Goal: Task Accomplishment & Management: Manage account settings

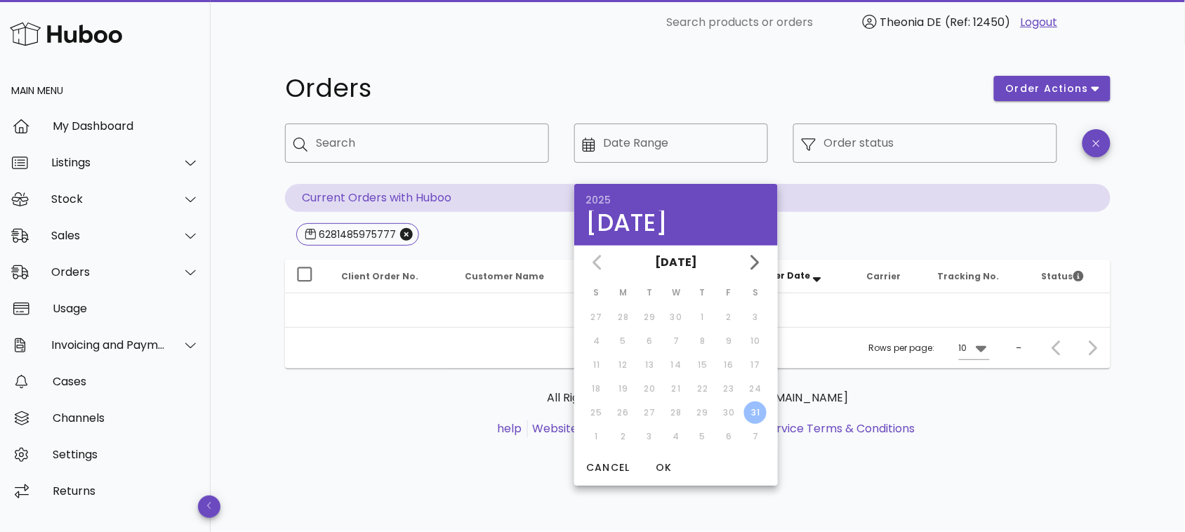
click at [71, 36] on img at bounding box center [66, 34] width 112 height 30
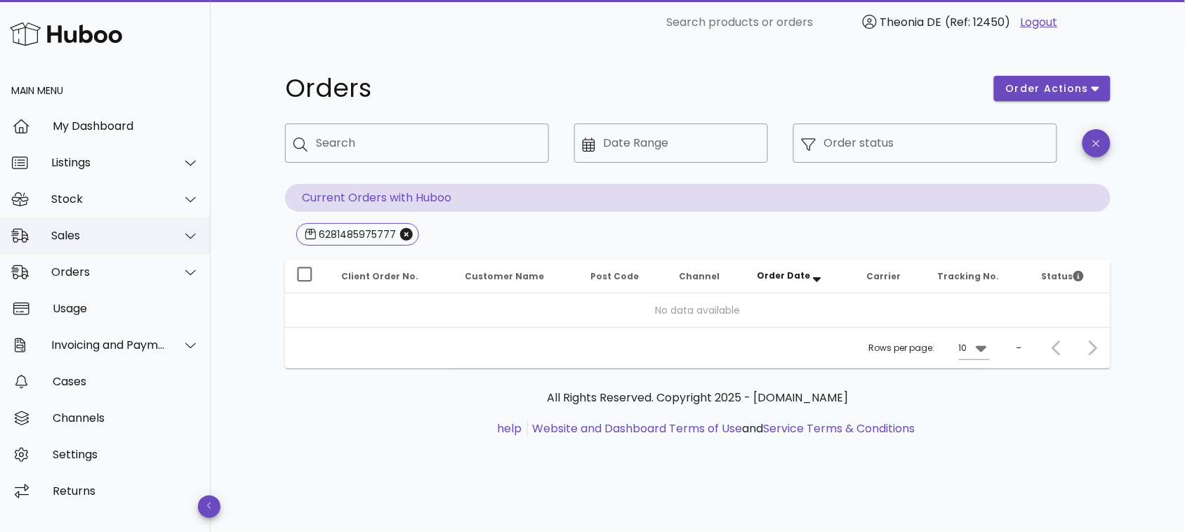
click at [65, 236] on div "Sales" at bounding box center [108, 235] width 114 height 13
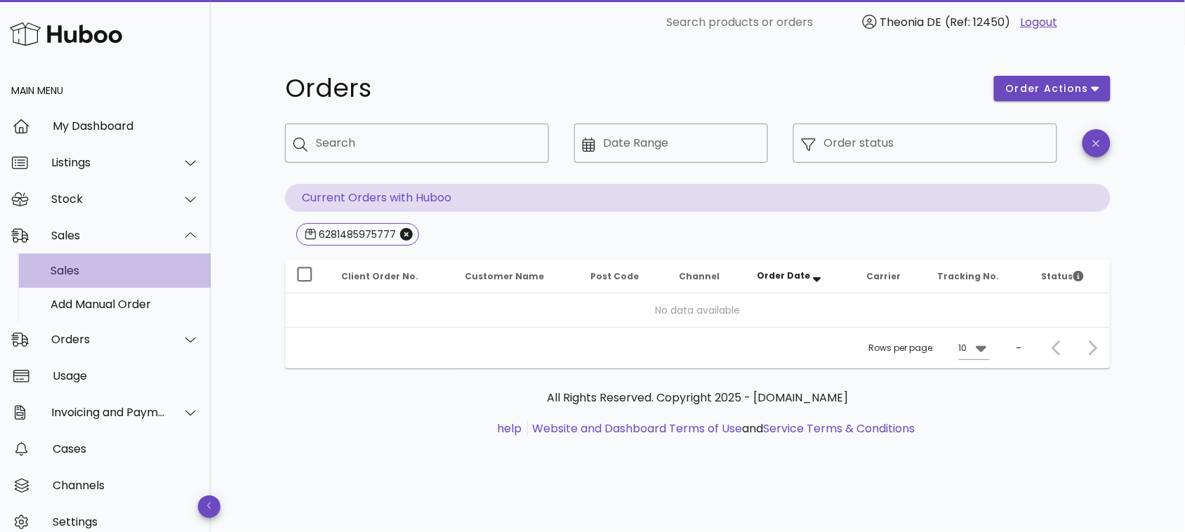
click at [63, 264] on div "Sales" at bounding box center [125, 270] width 149 height 13
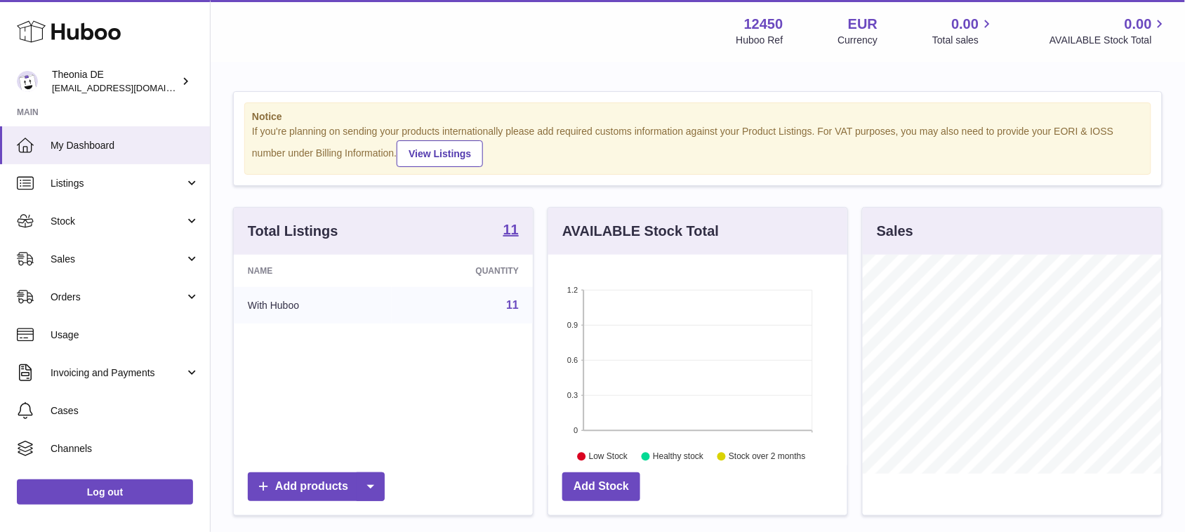
scroll to position [218, 298]
click at [110, 492] on link "Log out" at bounding box center [105, 492] width 176 height 25
